Goal: Information Seeking & Learning: Understand process/instructions

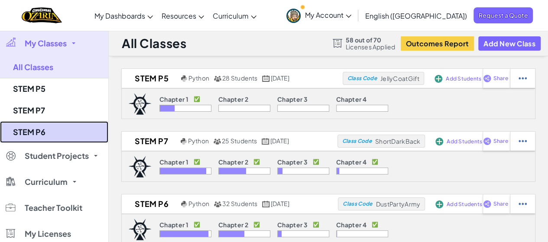
click at [36, 132] on link "STEM P6" at bounding box center [54, 132] width 108 height 22
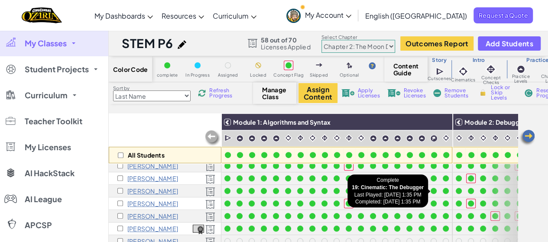
scroll to position [130, 0]
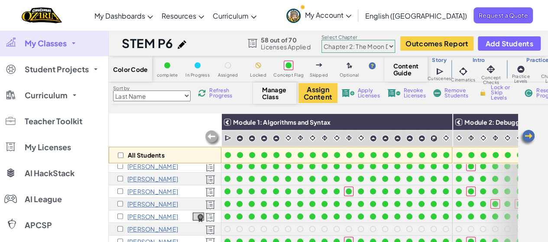
click at [526, 133] on img at bounding box center [526, 137] width 17 height 17
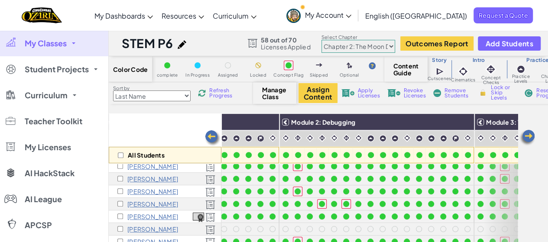
click at [526, 133] on img at bounding box center [526, 137] width 17 height 17
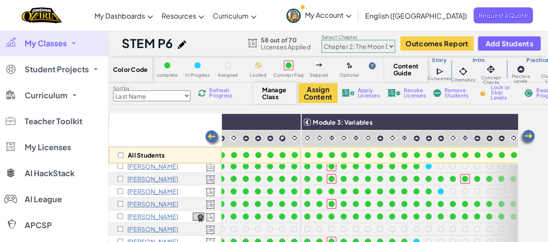
click at [526, 133] on img at bounding box center [526, 137] width 17 height 17
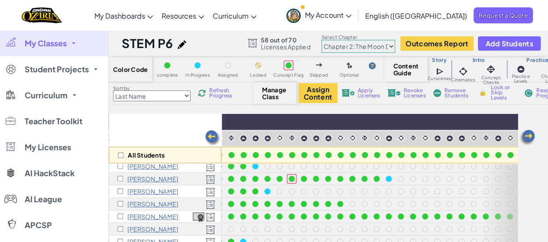
scroll to position [87, 520]
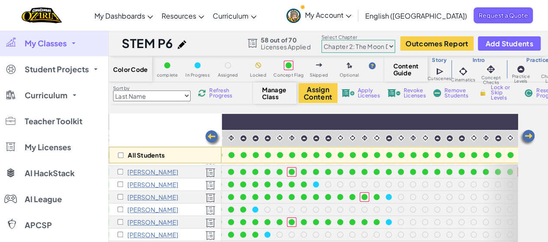
click at [177, 120] on div "All Students" at bounding box center [165, 138] width 113 height 50
click at [527, 133] on img at bounding box center [526, 137] width 17 height 17
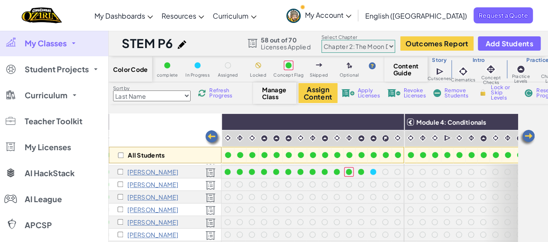
click at [527, 135] on img at bounding box center [526, 137] width 17 height 17
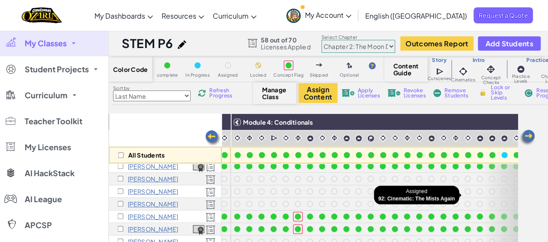
scroll to position [173, 866]
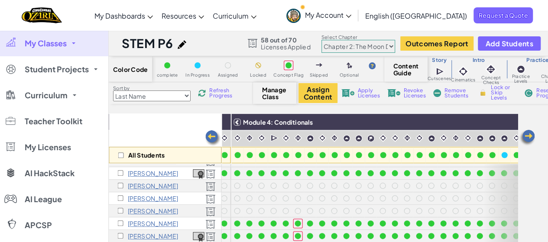
click at [527, 134] on img at bounding box center [526, 137] width 17 height 17
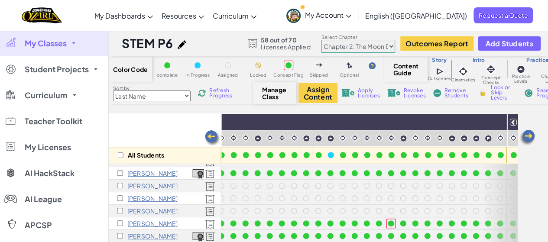
click at [527, 134] on img at bounding box center [526, 137] width 17 height 17
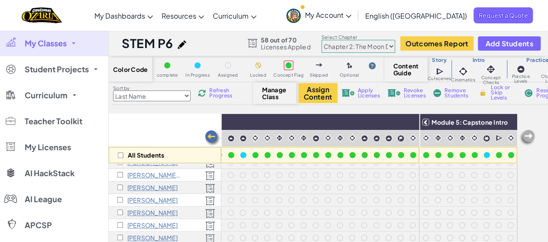
scroll to position [260, 1133]
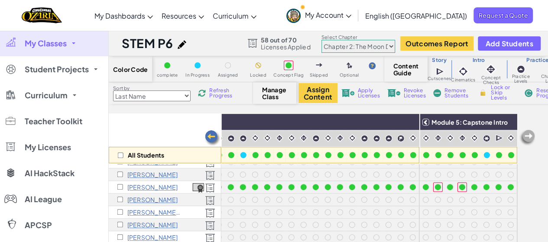
click at [528, 134] on img at bounding box center [526, 137] width 17 height 17
click at [391, 45] on select "Chapter 1: Sky Mountain Chapter 2: The Moon Dancers Chapter 3: The Phoenix Land…" at bounding box center [358, 46] width 74 height 13
click at [321, 40] on select "Chapter 1: Sky Mountain Chapter 2: The Moon Dancers Chapter 3: The Phoenix Land…" at bounding box center [358, 46] width 74 height 13
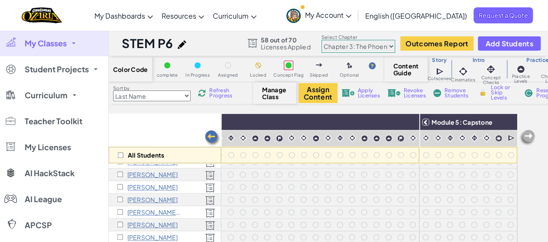
scroll to position [260, 1060]
click at [210, 135] on img at bounding box center [212, 137] width 17 height 17
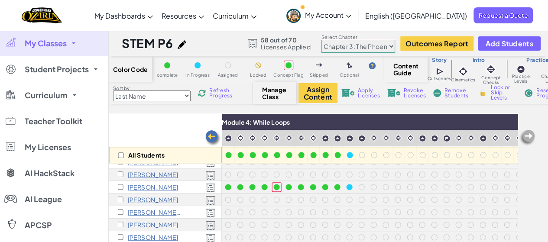
click at [210, 135] on img at bounding box center [212, 137] width 17 height 17
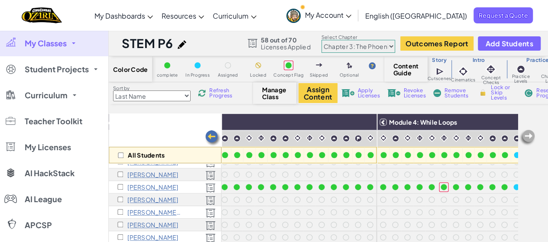
scroll to position [260, 714]
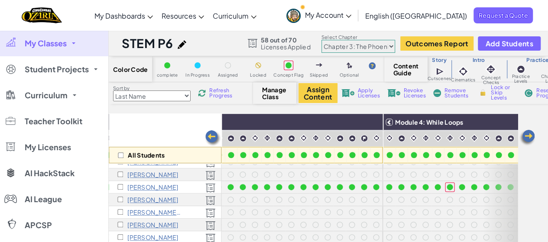
click at [525, 136] on img at bounding box center [526, 137] width 17 height 17
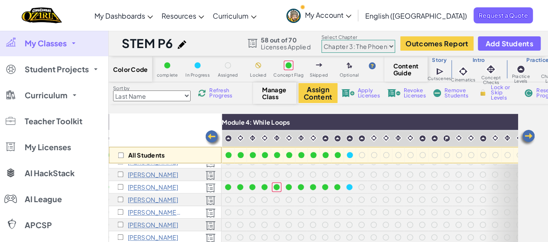
scroll to position [0, 887]
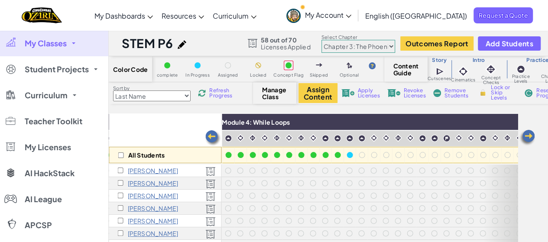
click at [392, 46] on select "Chapter 1: Sky Mountain Chapter 2: The Moon Dancers Chapter 3: The Phoenix Land…" at bounding box center [358, 46] width 74 height 13
select select "5d41d731a8d1836b5aa3cba1"
click at [321, 40] on select "Chapter 1: Sky Mountain Chapter 2: The Moon Dancers Chapter 3: The Phoenix Land…" at bounding box center [358, 46] width 74 height 13
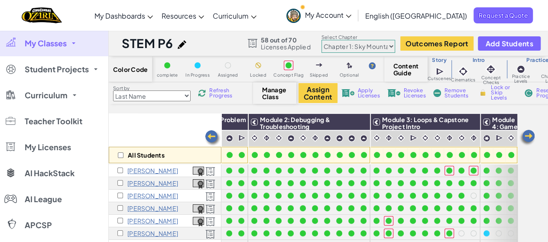
scroll to position [0, 90]
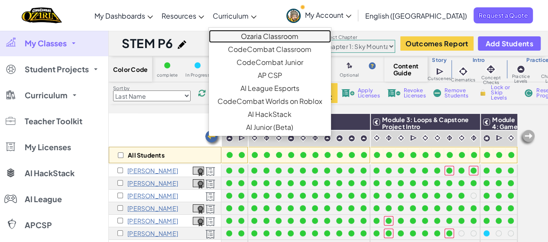
click at [290, 36] on link "Ozaria Classroom" at bounding box center [270, 36] width 122 height 13
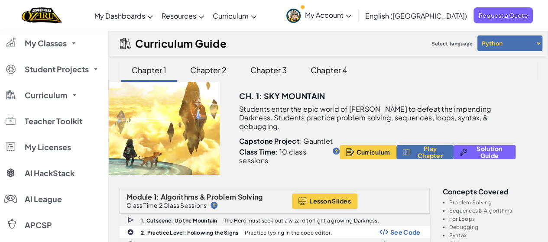
click at [214, 70] on div "Chapter 2" at bounding box center [208, 70] width 54 height 20
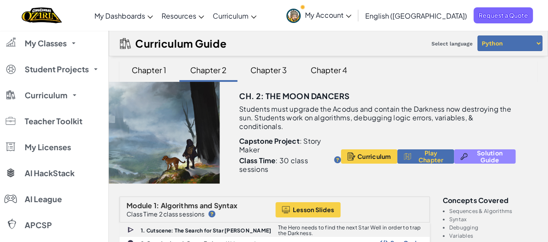
click at [492, 152] on span "Solution Guide" at bounding box center [489, 156] width 39 height 14
click at [498, 154] on span "Solution Guide" at bounding box center [489, 156] width 39 height 14
